Goal: Task Accomplishment & Management: Complete application form

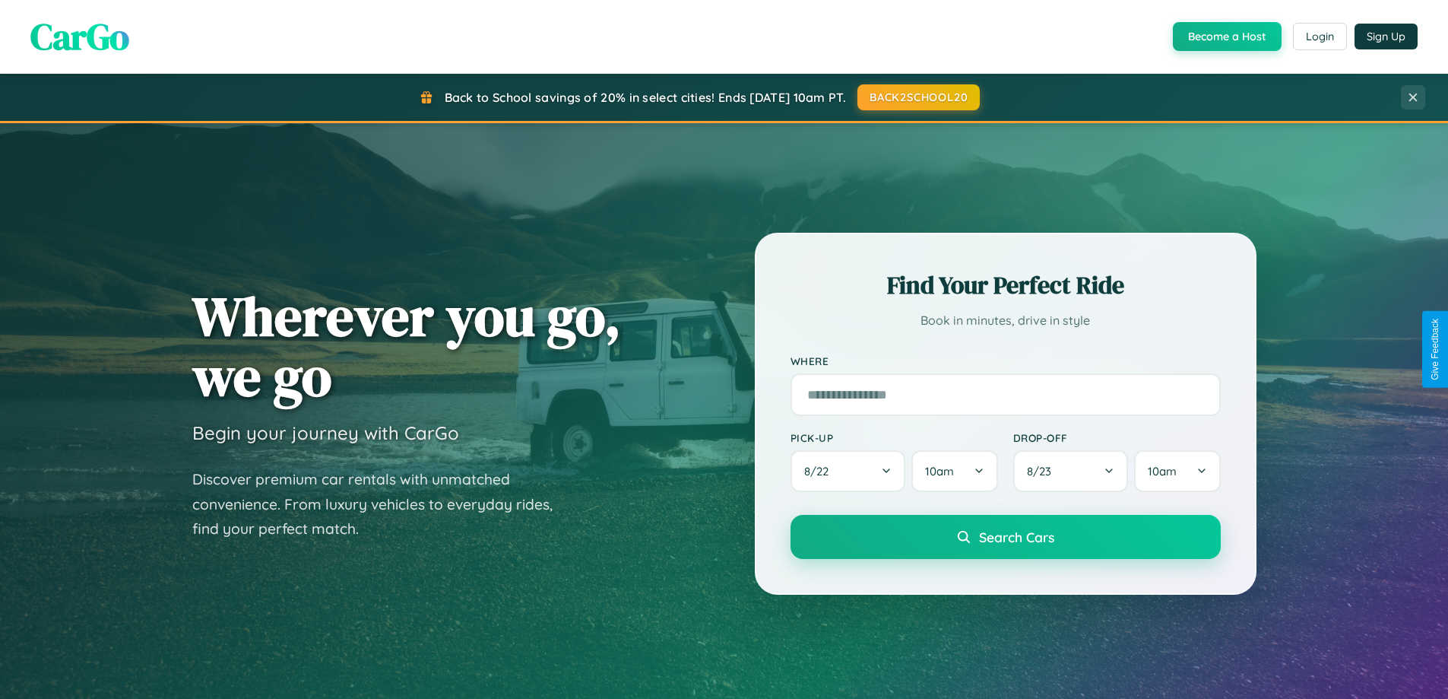
scroll to position [655, 0]
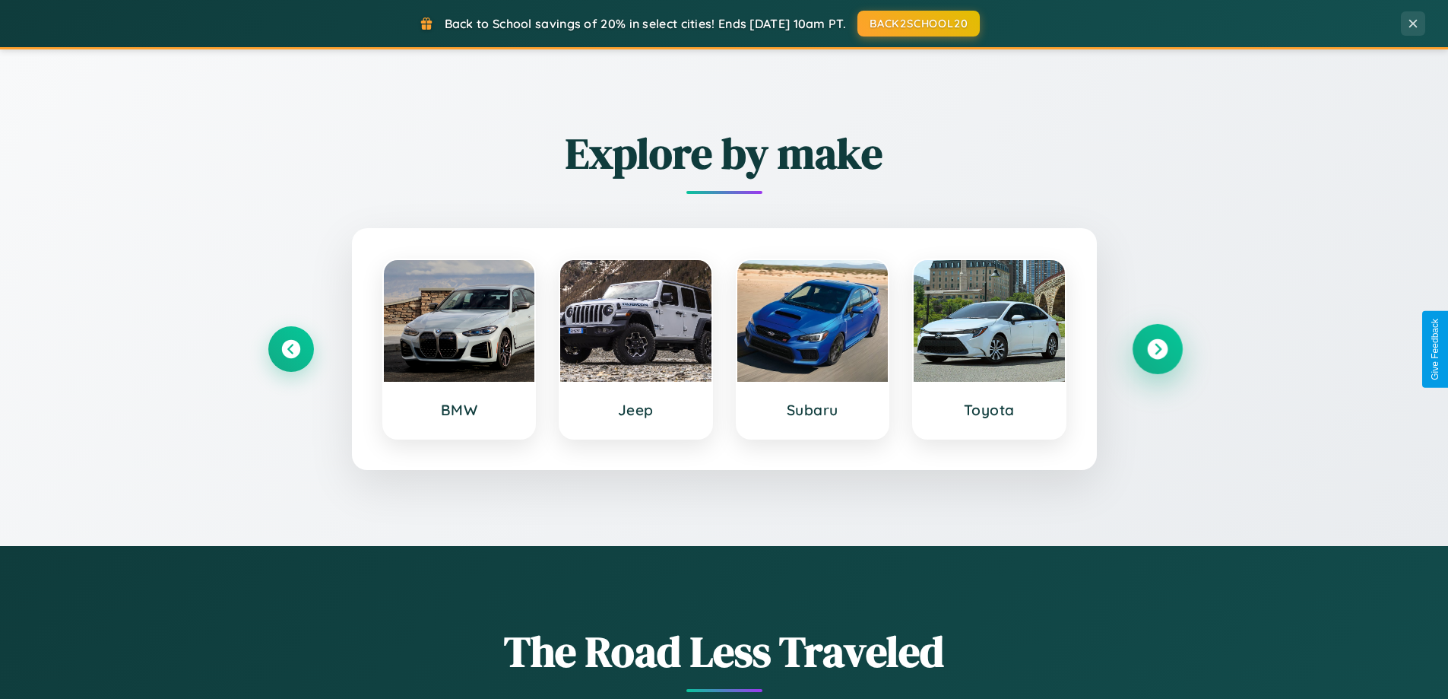
click at [1157, 349] on icon at bounding box center [1157, 349] width 21 height 21
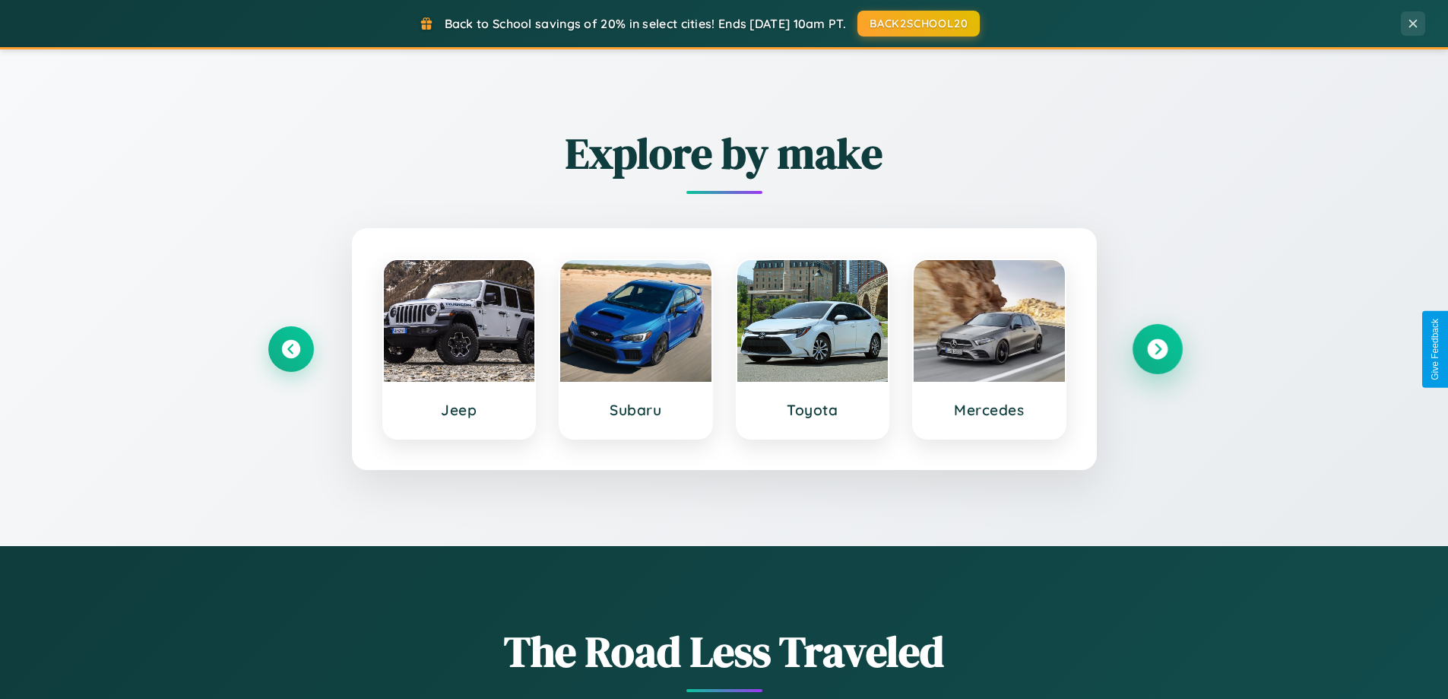
click at [1157, 349] on icon at bounding box center [1157, 349] width 21 height 21
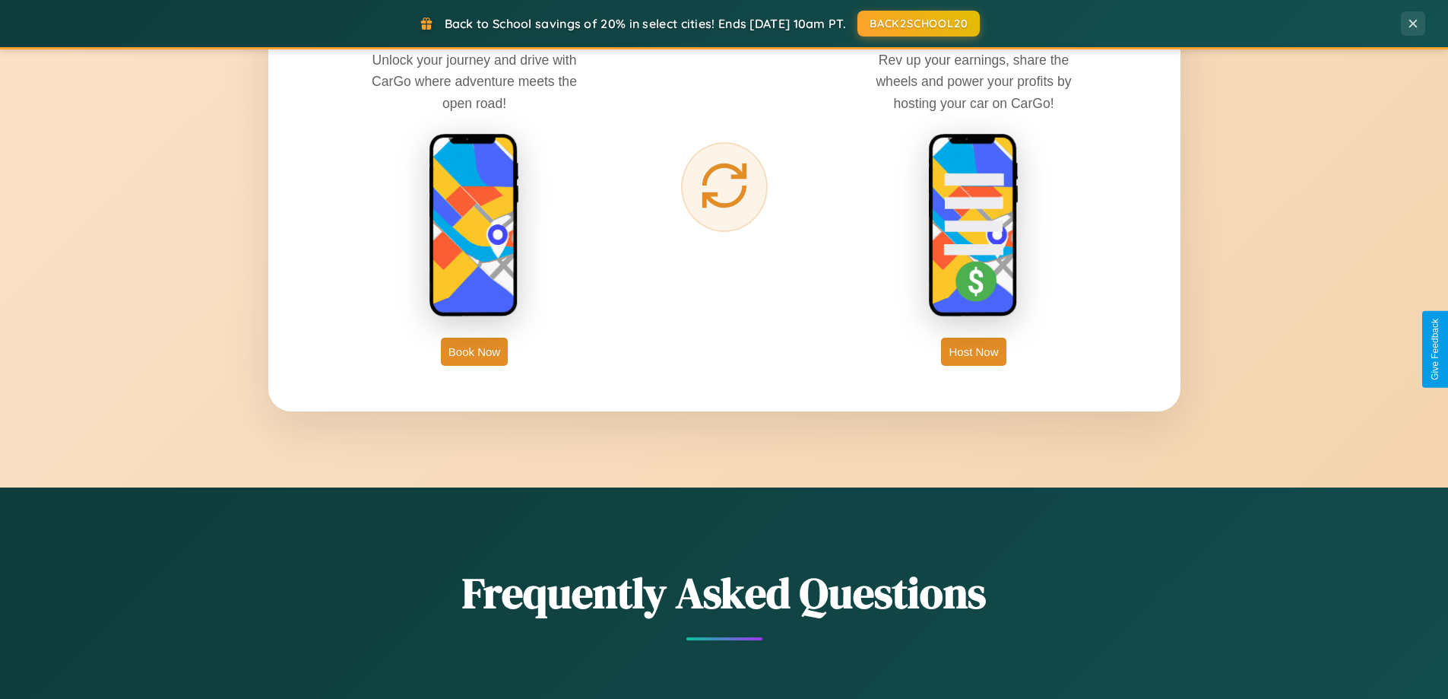
scroll to position [2442, 0]
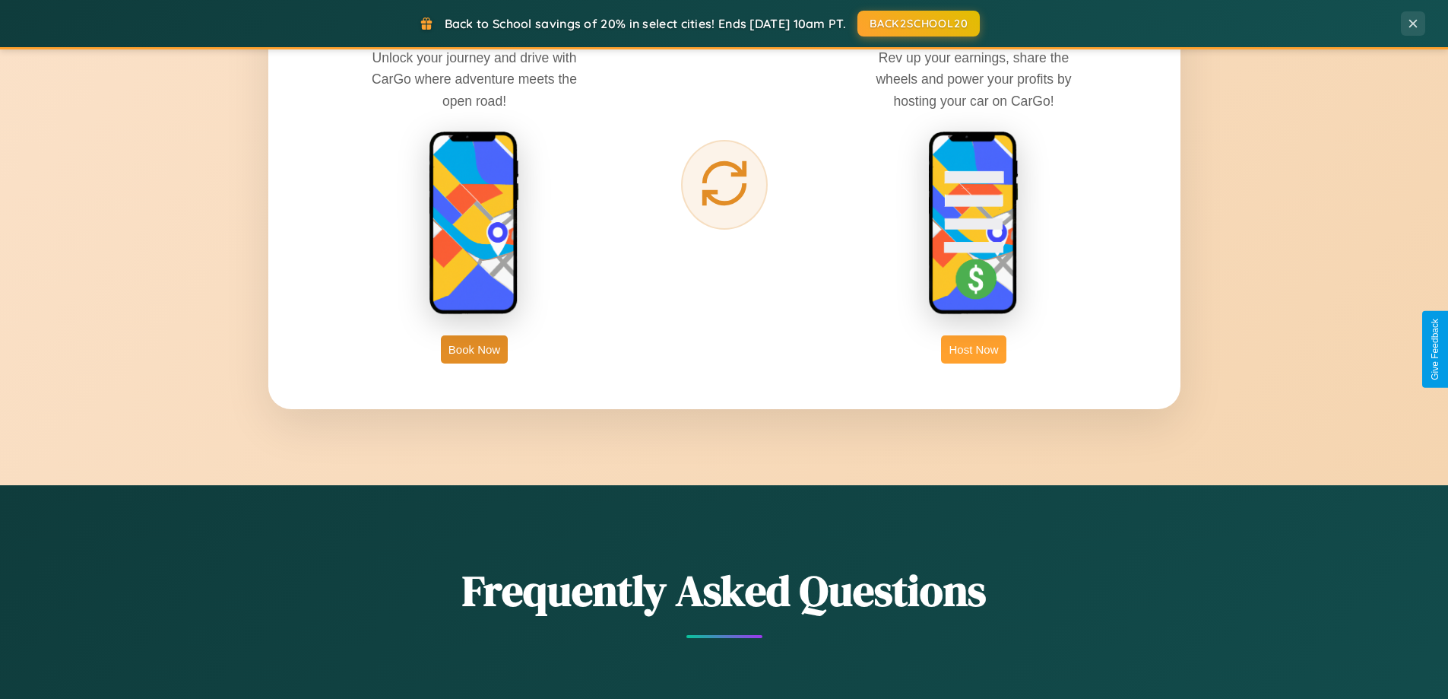
click at [974, 349] on button "Host Now" at bounding box center [973, 349] width 65 height 28
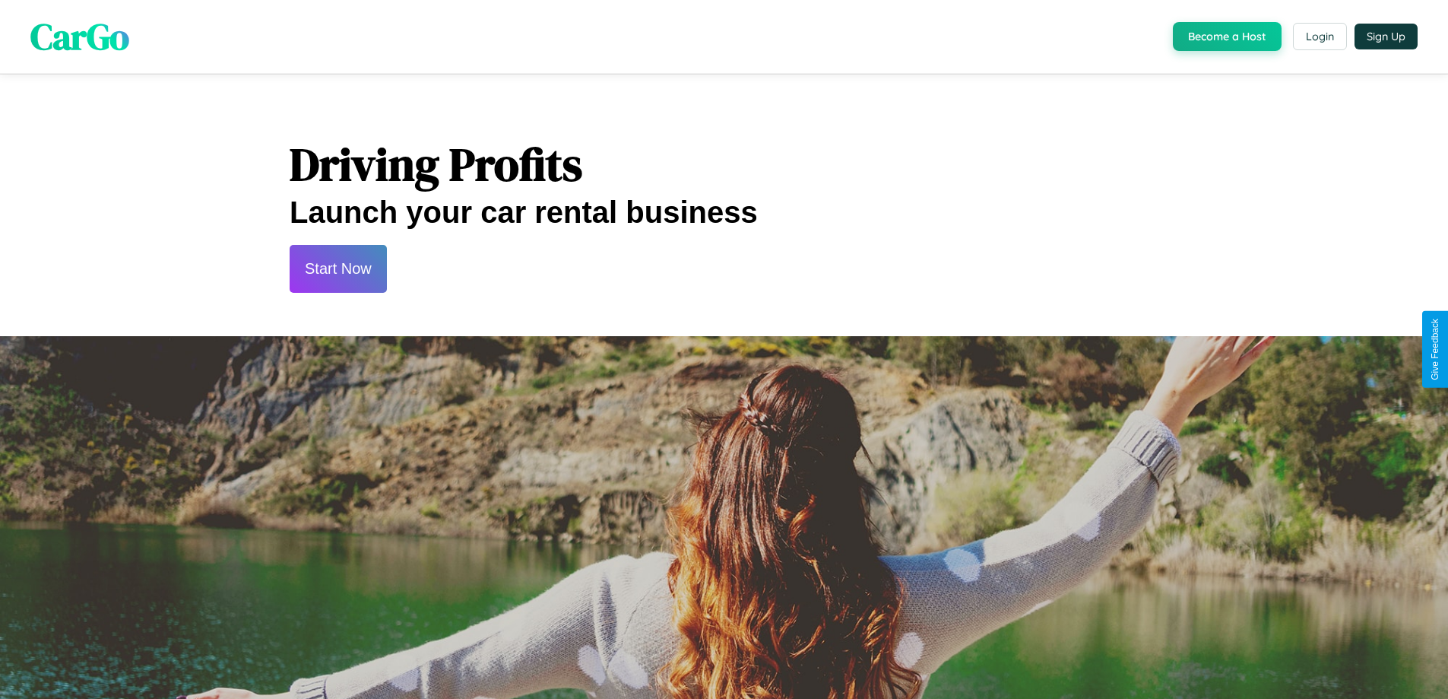
click at [338, 268] on button "Start Now" at bounding box center [338, 269] width 97 height 48
